Goal: Information Seeking & Learning: Learn about a topic

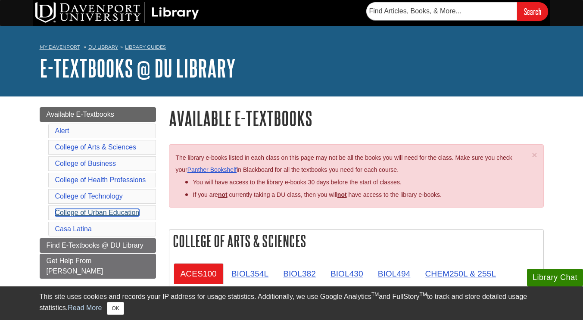
click at [136, 216] on link "College of Urban Education" at bounding box center [97, 212] width 85 height 7
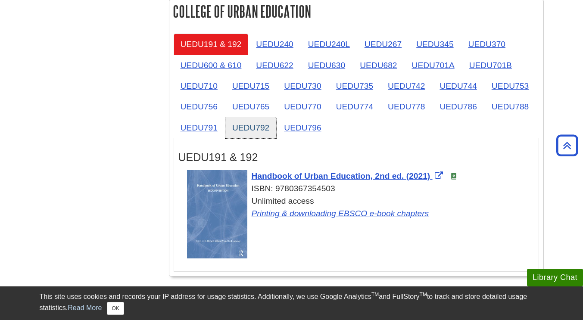
click at [258, 125] on link "UEDU792" at bounding box center [250, 127] width 51 height 21
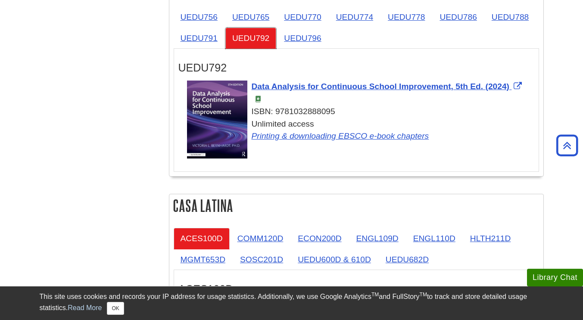
scroll to position [1496, 0]
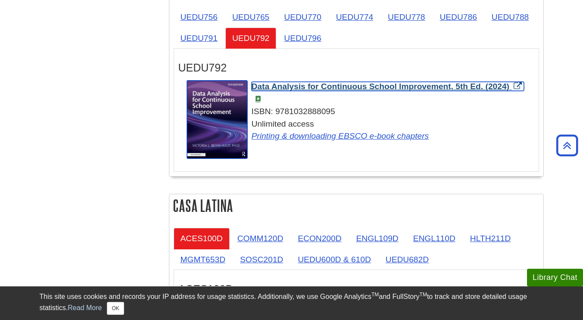
click at [480, 88] on span "Data Analysis for Continuous School Improvement, 5th Ed. (2024)" at bounding box center [381, 86] width 258 height 9
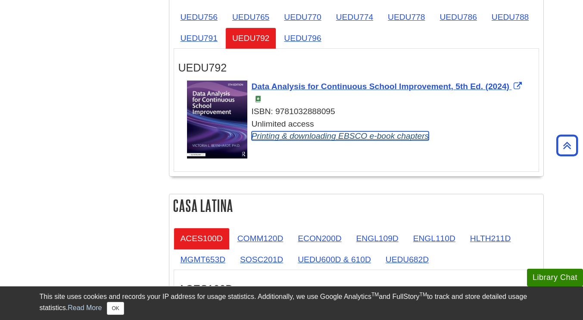
click at [361, 139] on link "Printing & downloading EBSCO e-book chapters" at bounding box center [341, 136] width 178 height 9
click at [419, 138] on link "Printing & downloading EBSCO e-book chapters" at bounding box center [341, 136] width 178 height 9
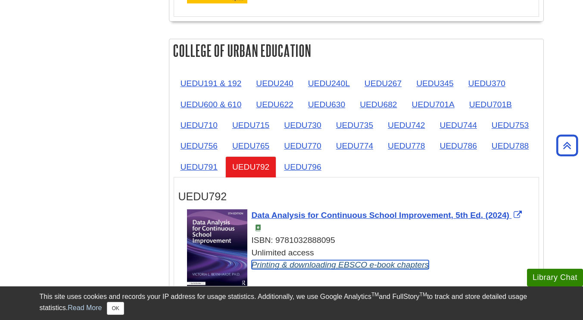
scroll to position [1367, 0]
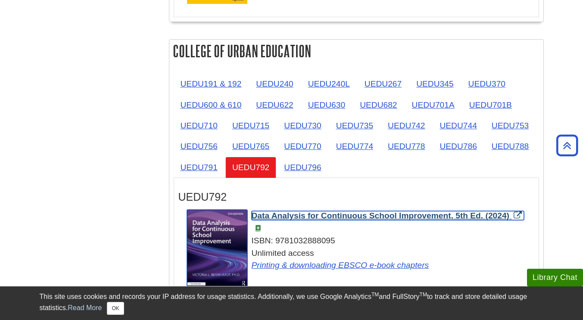
click at [496, 213] on span "Data Analysis for Continuous School Improvement, 5th Ed. (2024)" at bounding box center [381, 215] width 258 height 9
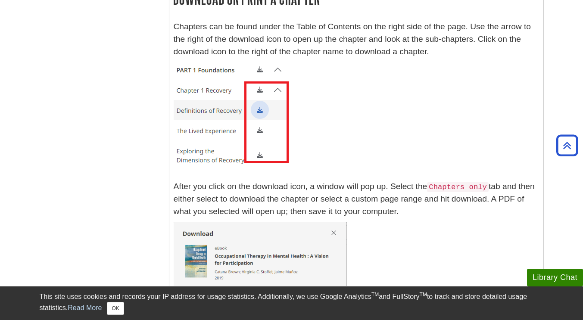
scroll to position [2158, 0]
